Goal: Information Seeking & Learning: Learn about a topic

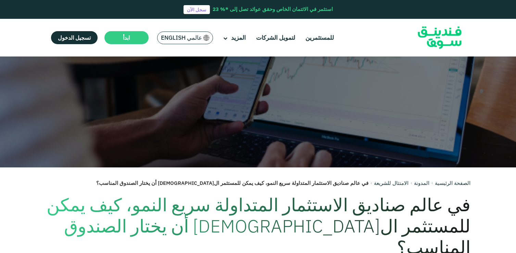
scroll to position [65, 0]
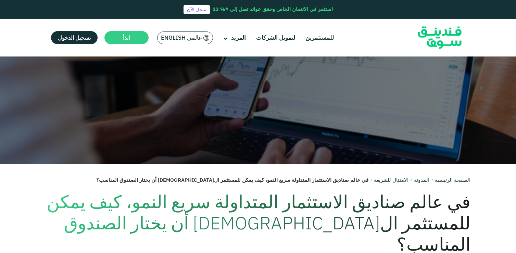
drag, startPoint x: 516, startPoint y: 15, endPoint x: 516, endPoint y: 29, distance: 13.7
click at [516, 29] on html "استثمر في الائتمان الخاص وحقق عوائد تصل إلى *% 23 سجل الآن للمستثمرين لتمويل ال…" at bounding box center [258, 61] width 516 height 253
click at [496, 28] on header "استثمر في الائتمان الخاص وحقق عوائد تصل إلى *% 23 سجل الآن للمستثمرين لتمويل ال…" at bounding box center [258, 28] width 516 height 56
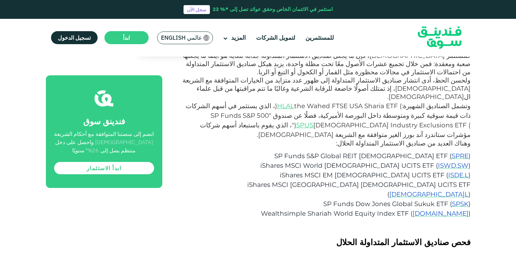
scroll to position [913, 0]
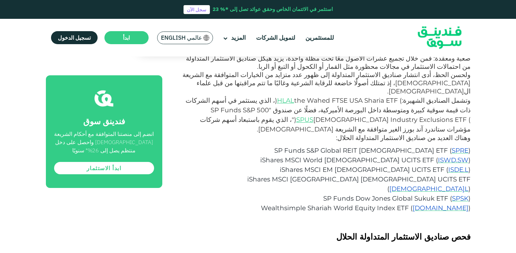
click at [515, 107] on div "الصفحة الرئيسية المدونة الامتثال للشريعة [DATE] ١" at bounding box center [258, 158] width 516 height 2018
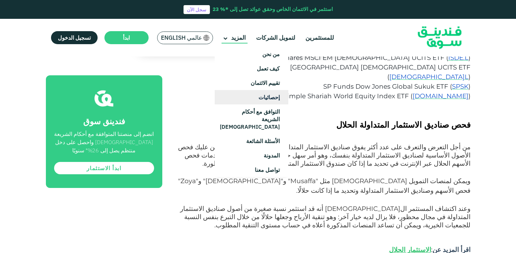
scroll to position [1025, 0]
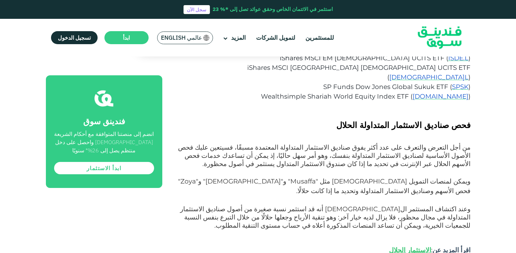
click at [281, 177] on span "[DEMOGRAPHIC_DATA]" at bounding box center [242, 181] width 75 height 8
copy span "[DEMOGRAPHIC_DATA]"
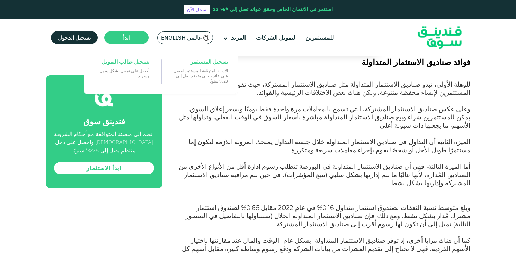
scroll to position [532, 0]
